Goal: Navigation & Orientation: Go to known website

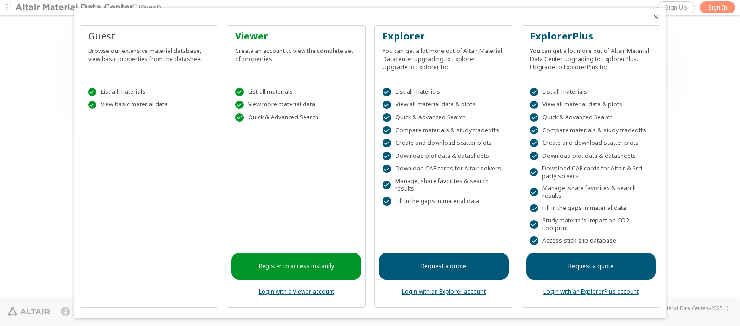
click at [652, 17] on icon "Close" at bounding box center [656, 17] width 8 height 8
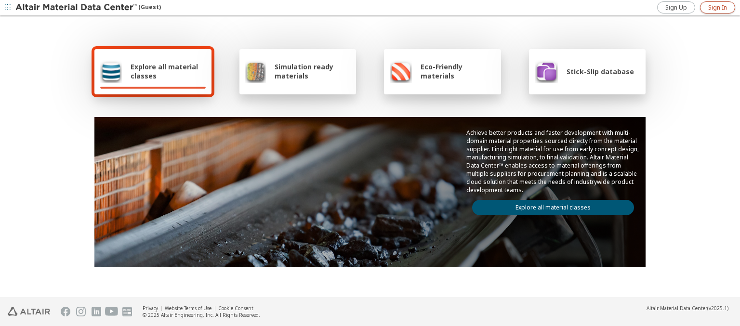
click at [717, 7] on span "Sign In" at bounding box center [717, 8] width 19 height 8
click at [594, 71] on span "Stick-Slip database" at bounding box center [599, 71] width 67 height 9
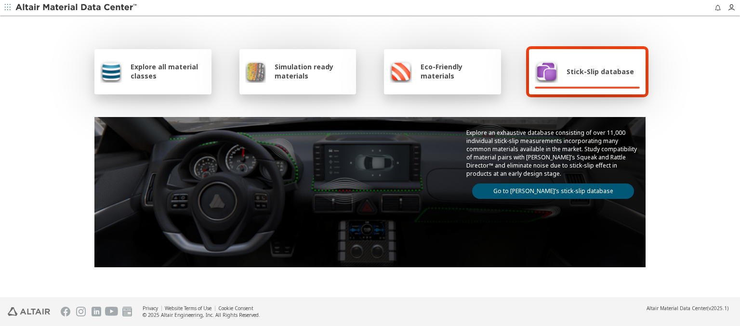
click at [549, 189] on link "Go to Altair’s stick-slip database" at bounding box center [553, 190] width 162 height 15
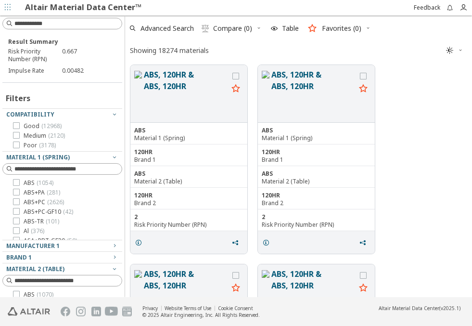
scroll to position [8, 8]
